Goal: Transaction & Acquisition: Purchase product/service

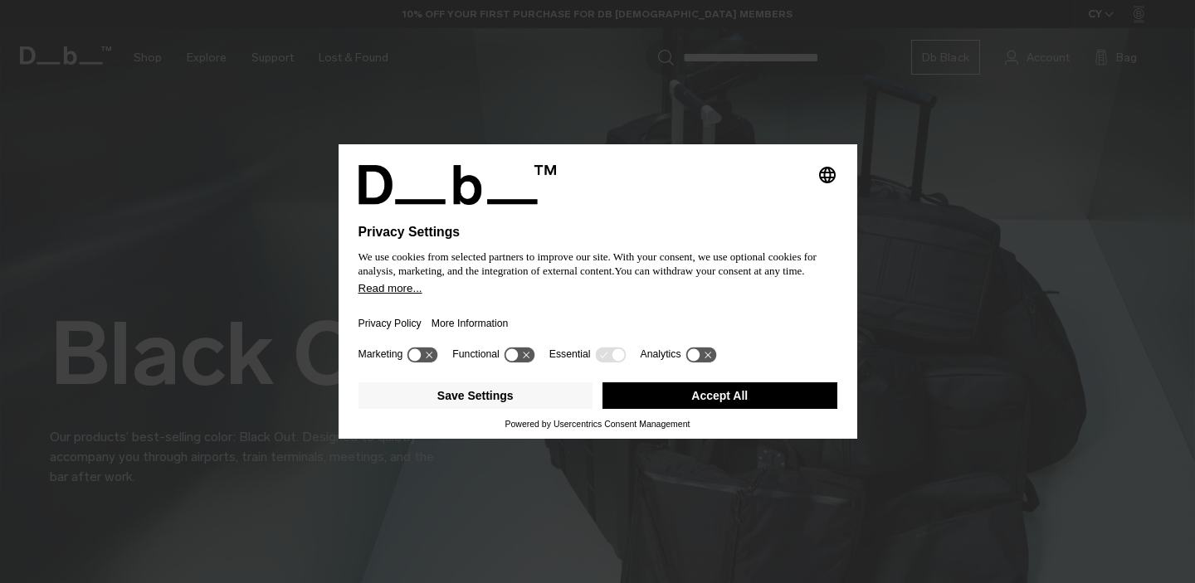
click at [724, 398] on button "Accept All" at bounding box center [719, 395] width 235 height 27
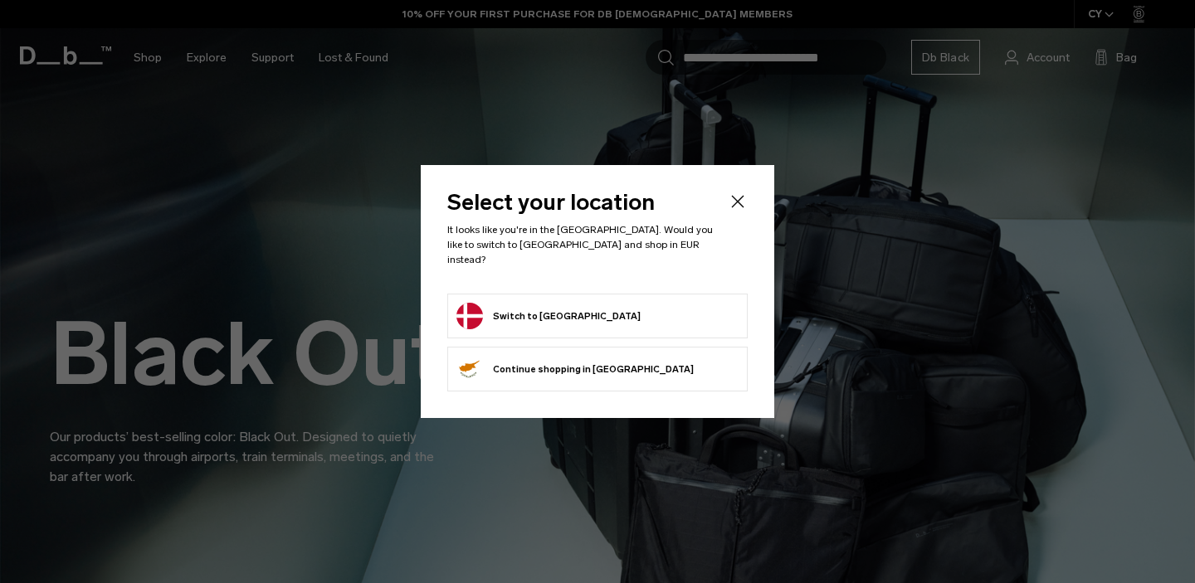
click at [603, 310] on form "Switch to [GEOGRAPHIC_DATA]" at bounding box center [597, 316] width 282 height 27
click at [519, 305] on button "Switch to [GEOGRAPHIC_DATA]" at bounding box center [548, 316] width 184 height 27
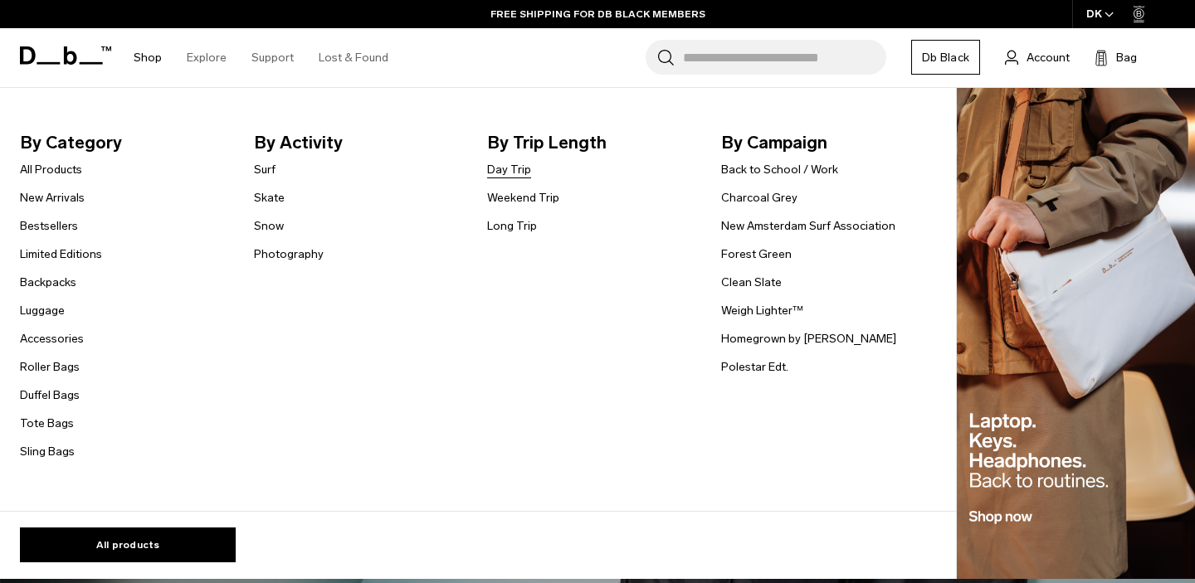
click at [513, 174] on link "Day Trip" at bounding box center [509, 169] width 44 height 17
click at [766, 175] on link "Back to School / Work" at bounding box center [779, 169] width 117 height 17
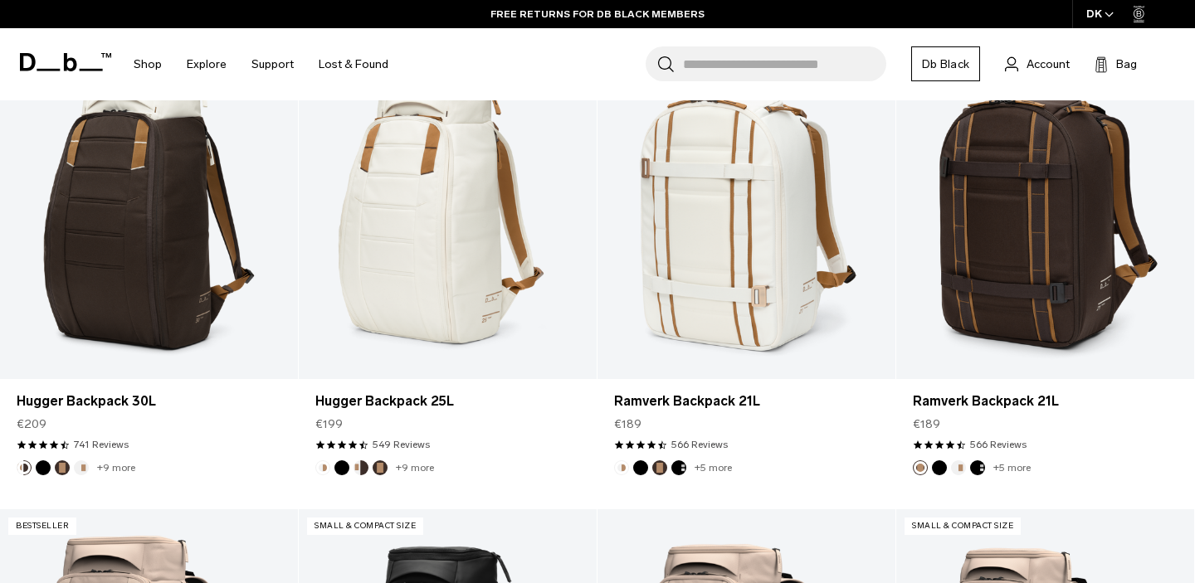
scroll to position [886, 0]
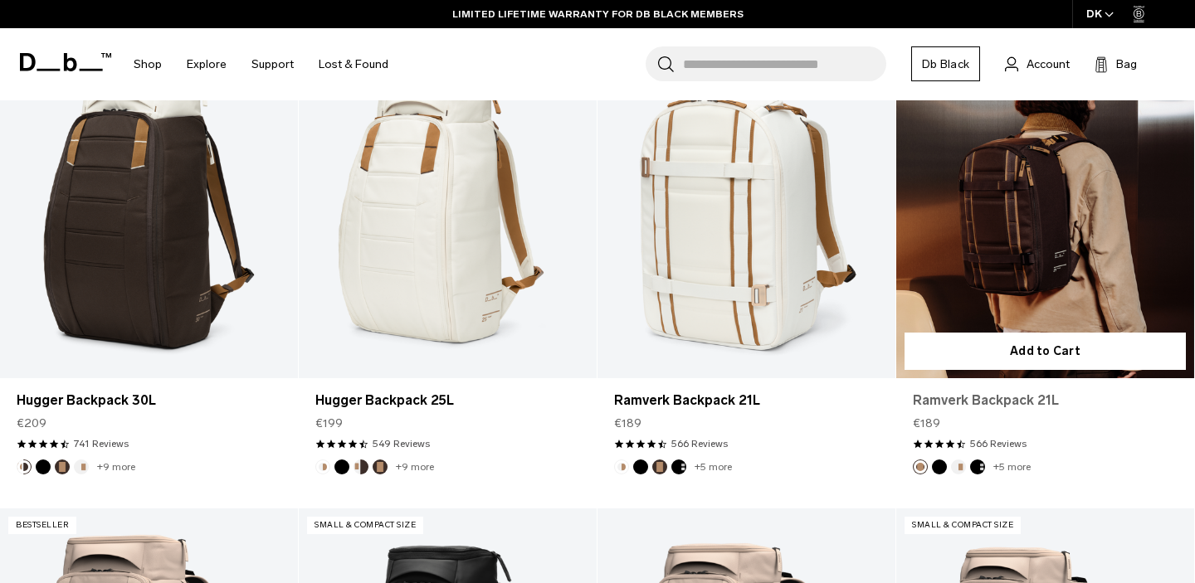
click at [961, 397] on link "Ramverk Backpack 21L" at bounding box center [1045, 401] width 265 height 20
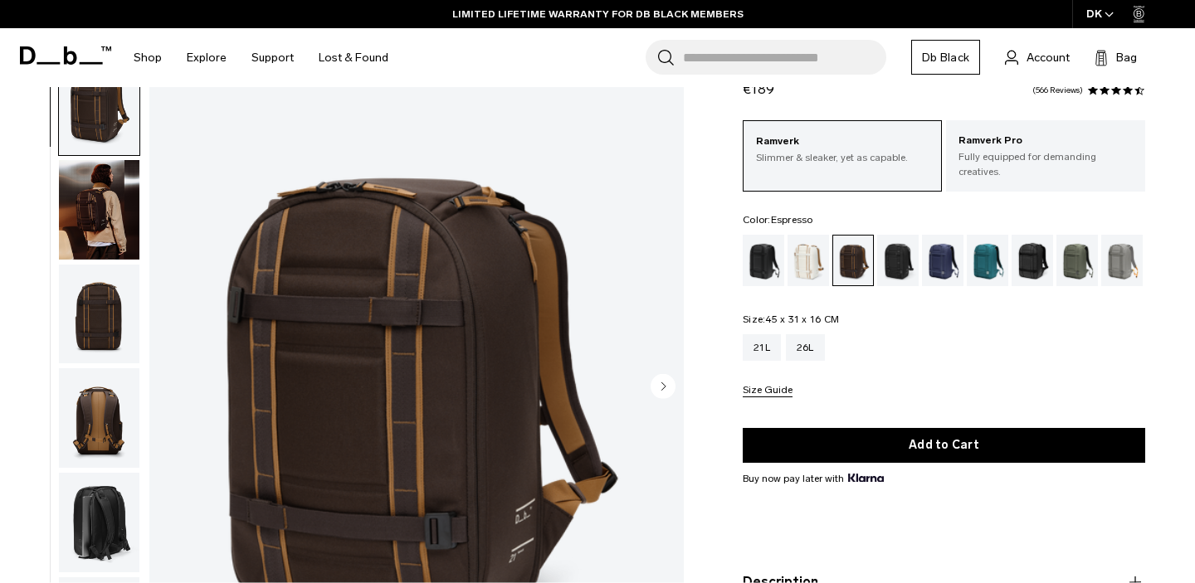
scroll to position [60, 0]
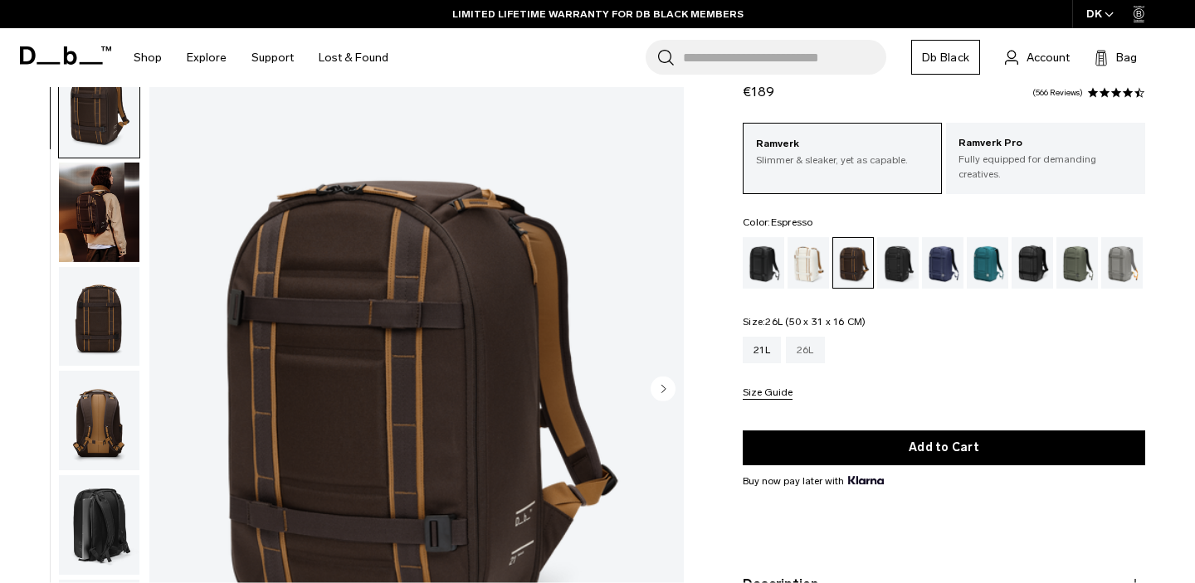
click at [811, 337] on div "26L" at bounding box center [805, 350] width 39 height 27
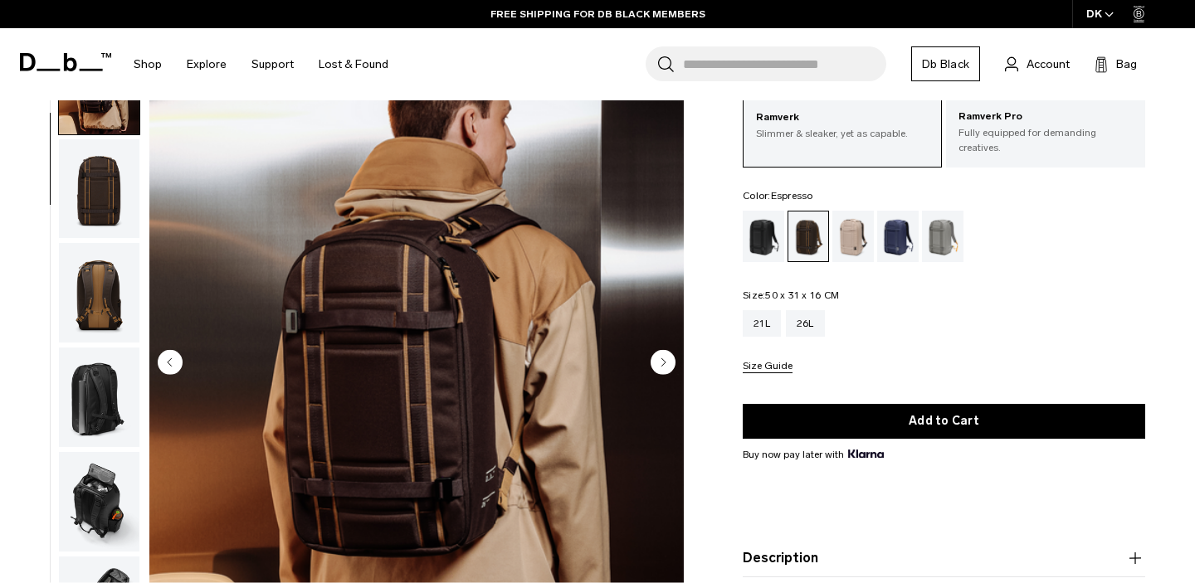
scroll to position [105, 0]
